Goal: Task Accomplishment & Management: Manage account settings

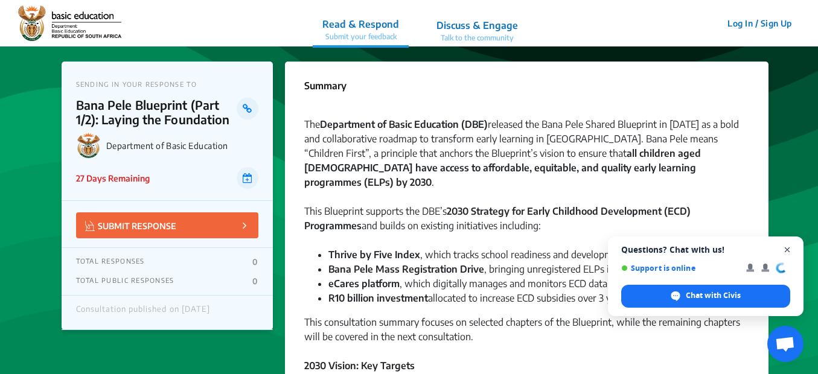
click at [789, 250] on span "Open chat" at bounding box center [787, 250] width 15 height 15
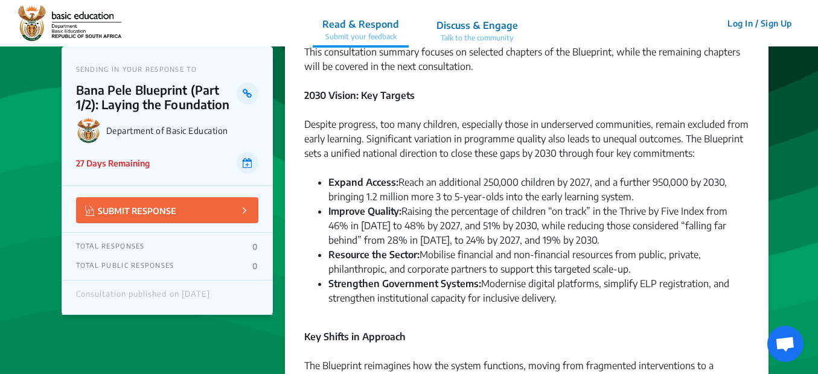
scroll to position [302, 0]
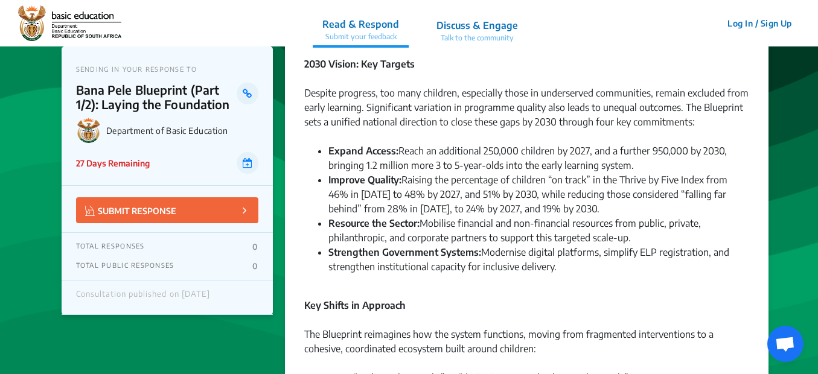
click at [755, 23] on button "Log In / Sign Up" at bounding box center [759, 23] width 80 height 19
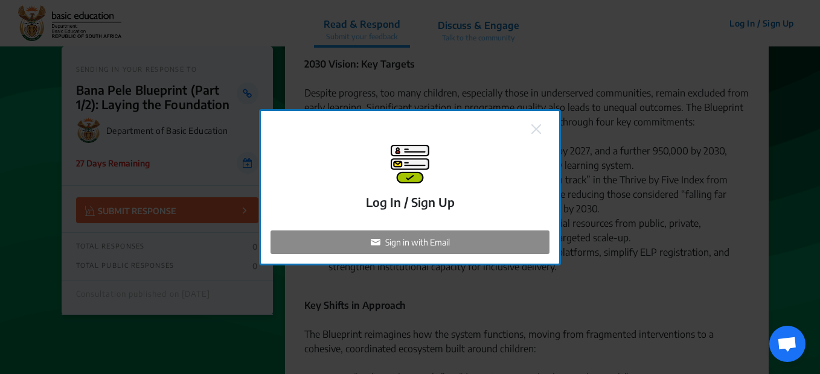
click at [421, 241] on p "Sign in with Email" at bounding box center [417, 242] width 65 height 13
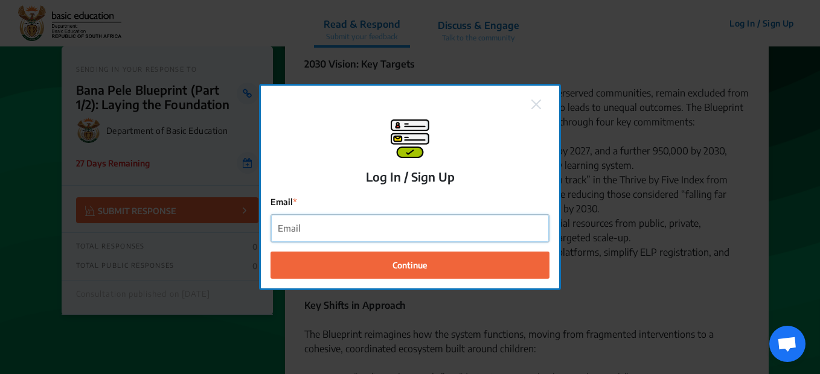
click at [361, 229] on input "Email" at bounding box center [410, 228] width 278 height 27
type input "atmore@cecd.org.za"
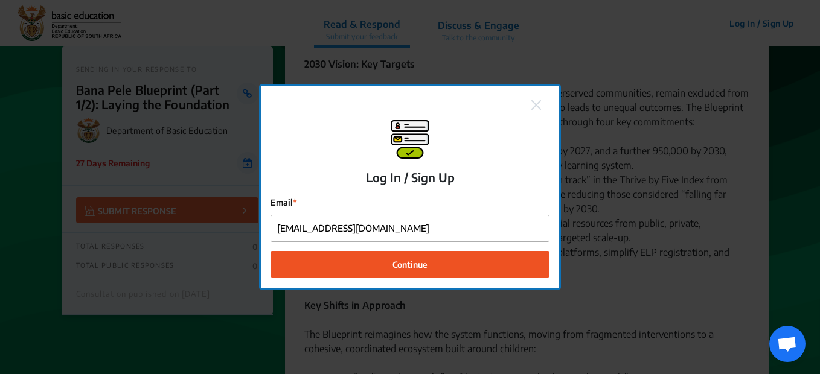
click at [404, 267] on span "Continue" at bounding box center [409, 264] width 35 height 13
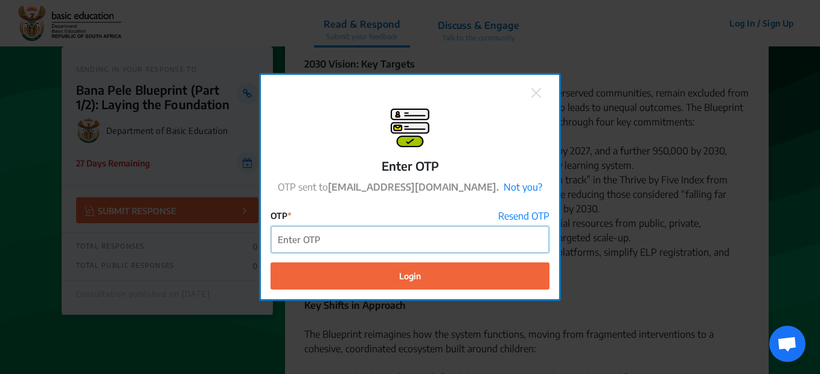
click at [349, 241] on input "OTP" at bounding box center [410, 239] width 278 height 27
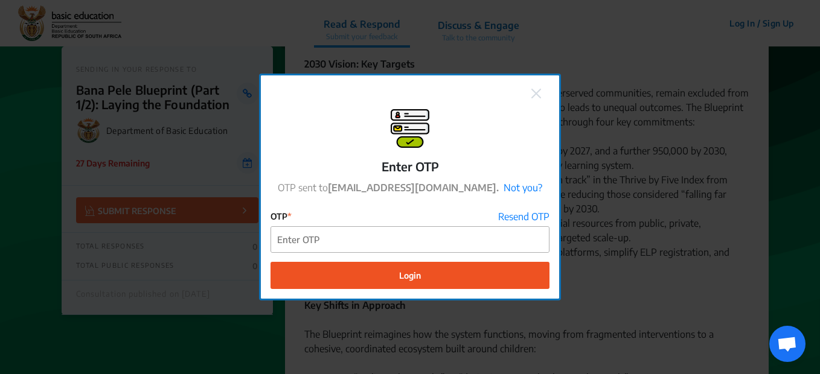
click at [406, 276] on span "Login" at bounding box center [410, 275] width 22 height 13
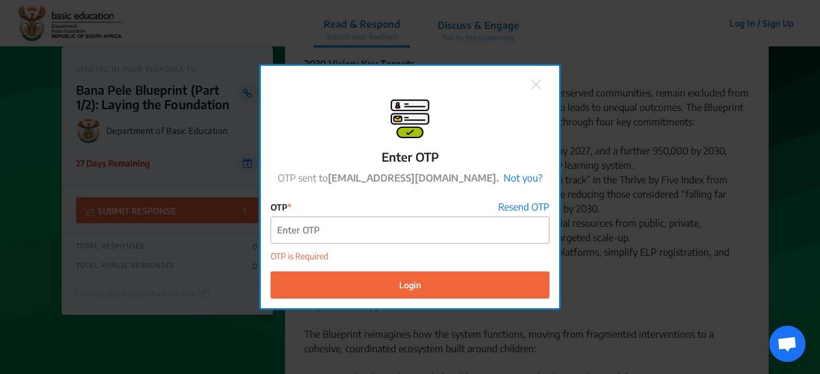
click at [535, 78] on button at bounding box center [535, 83] width 17 height 16
click at [540, 77] on button at bounding box center [535, 83] width 17 height 16
click at [503, 176] on link "Not you?" at bounding box center [522, 178] width 39 height 12
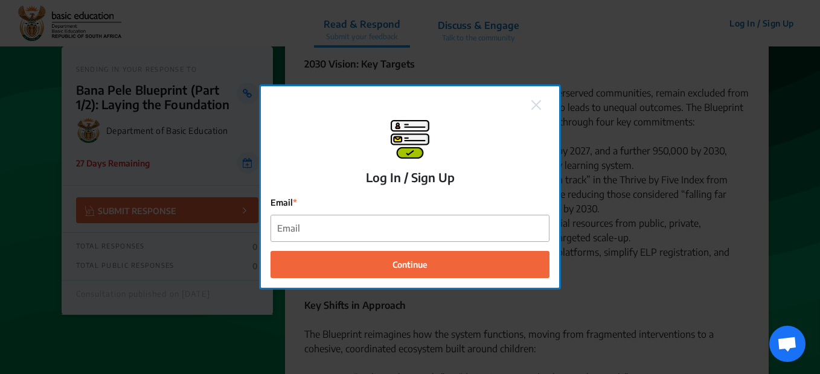
click at [537, 101] on img at bounding box center [536, 105] width 10 height 10
